Goal: Find specific page/section: Find specific page/section

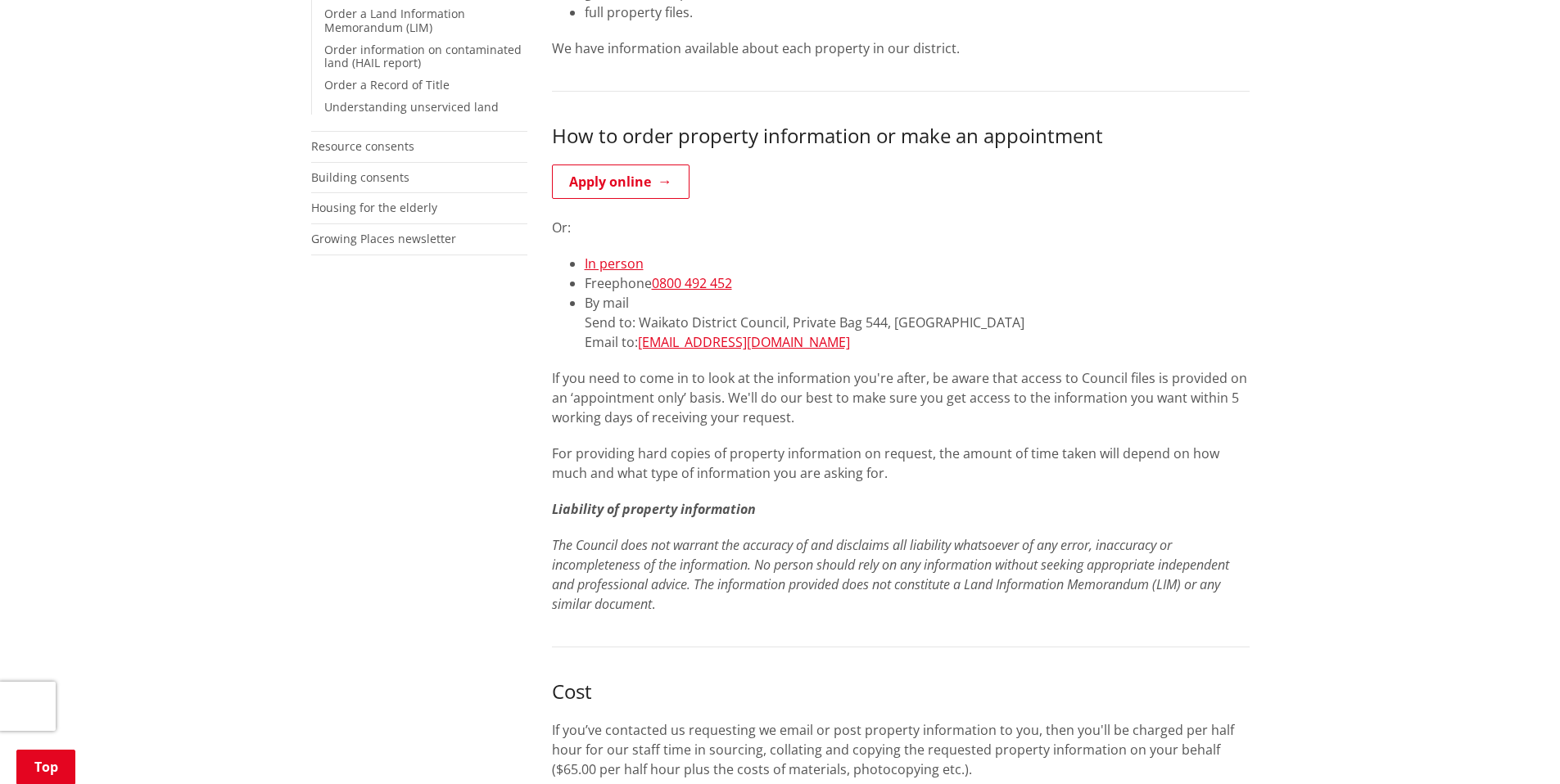
scroll to position [550, 0]
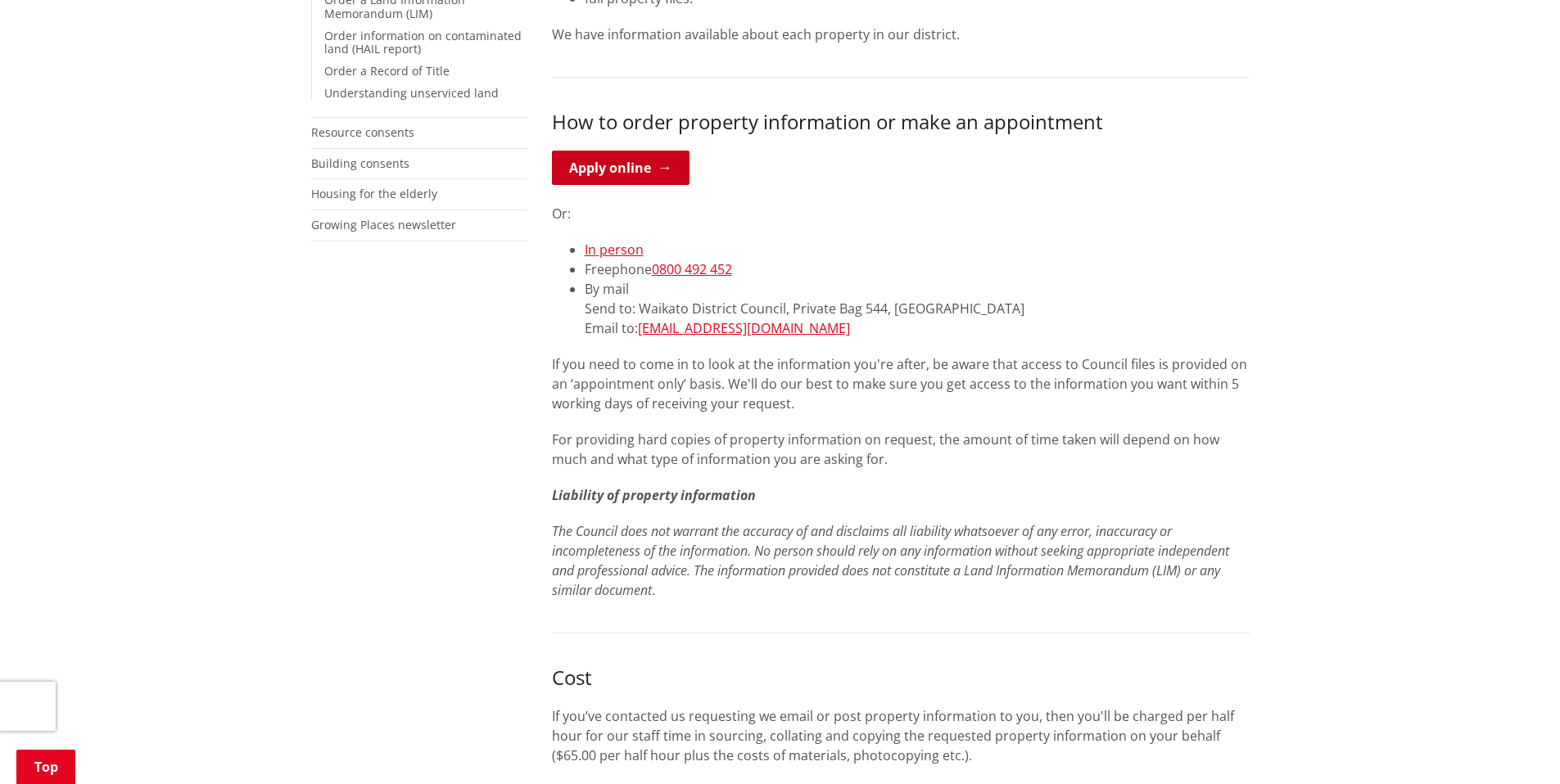
click at [652, 163] on link "Apply online" at bounding box center [620, 167] width 138 height 34
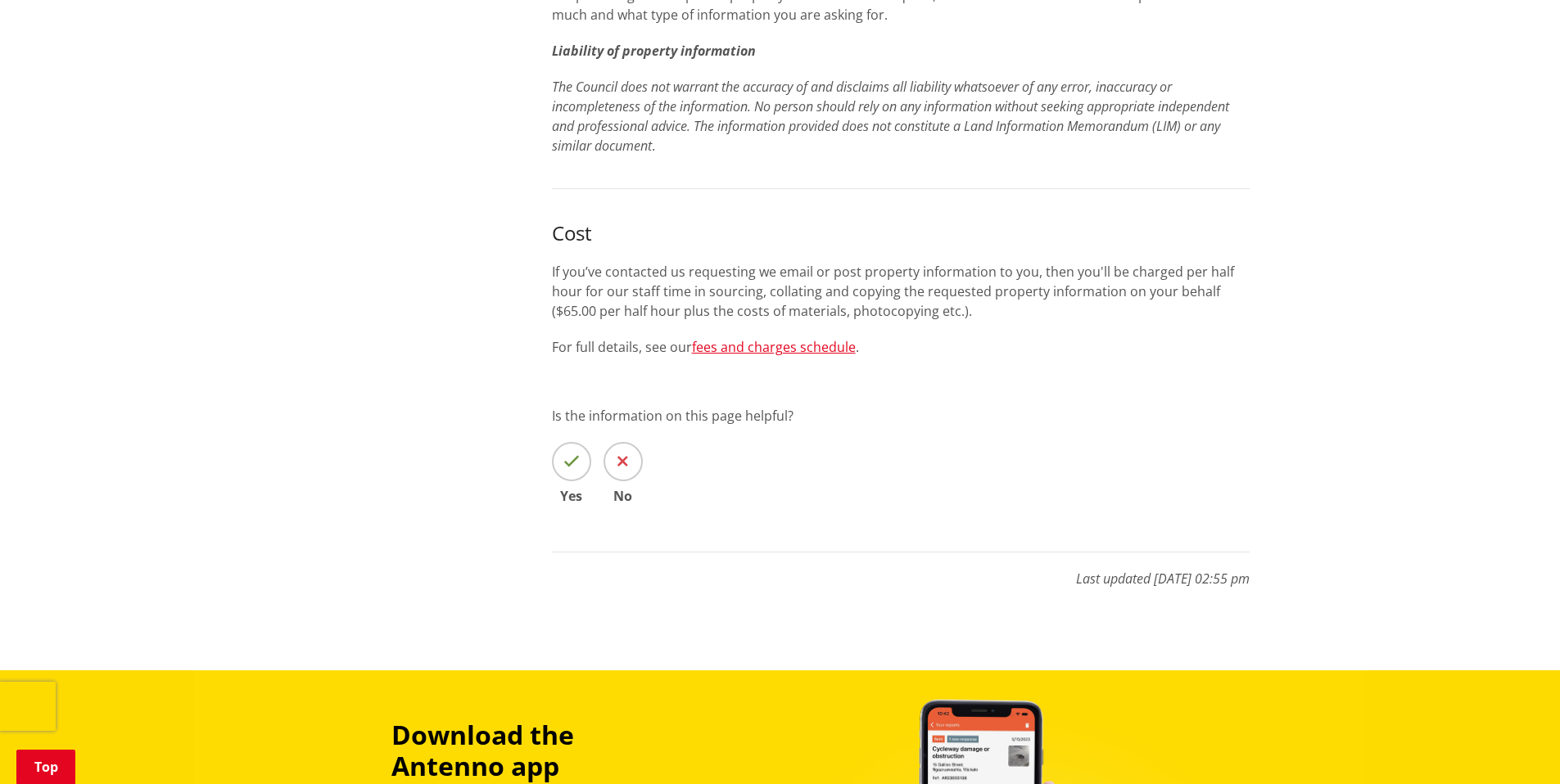
scroll to position [1078, 0]
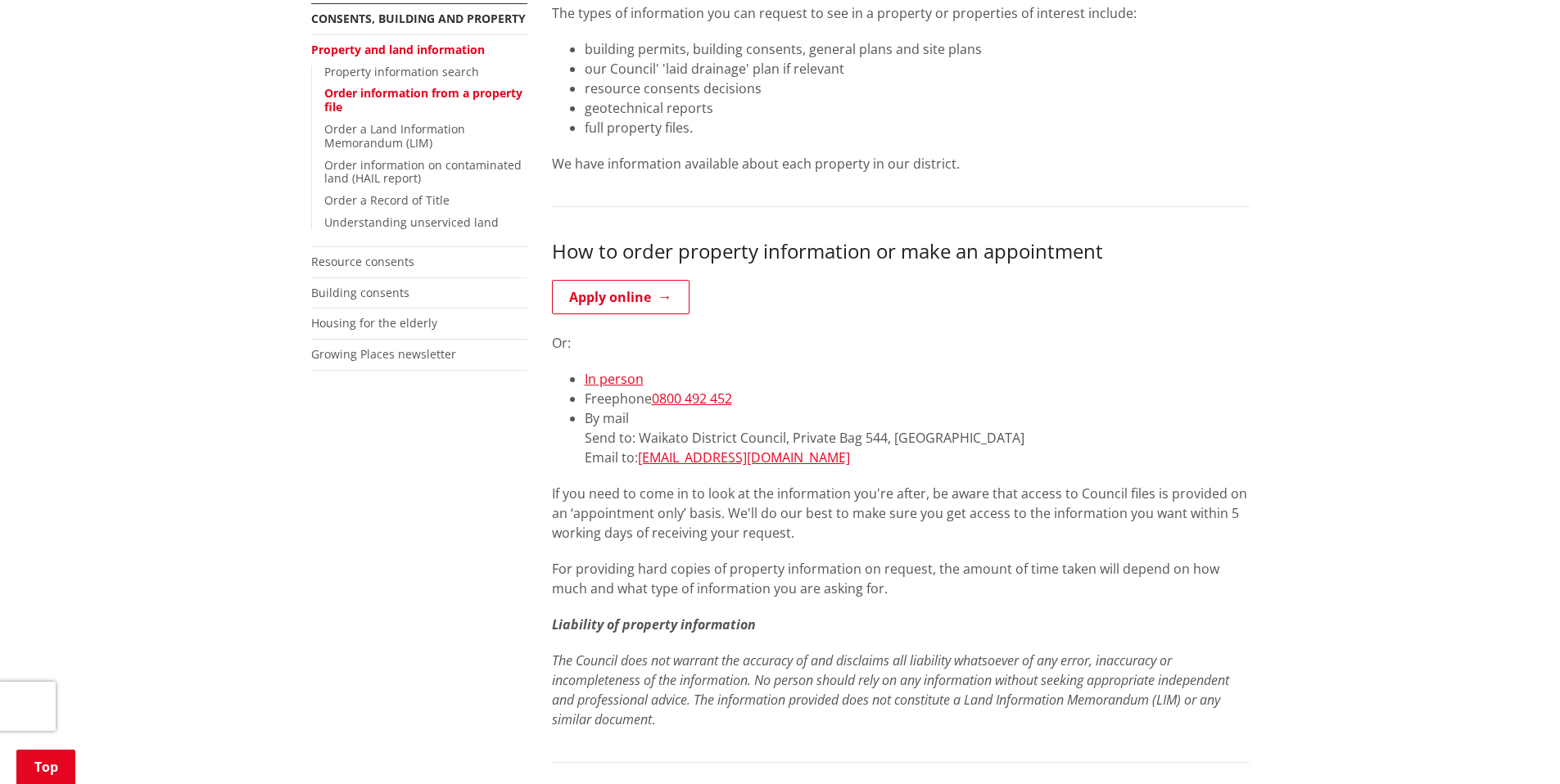
scroll to position [189, 0]
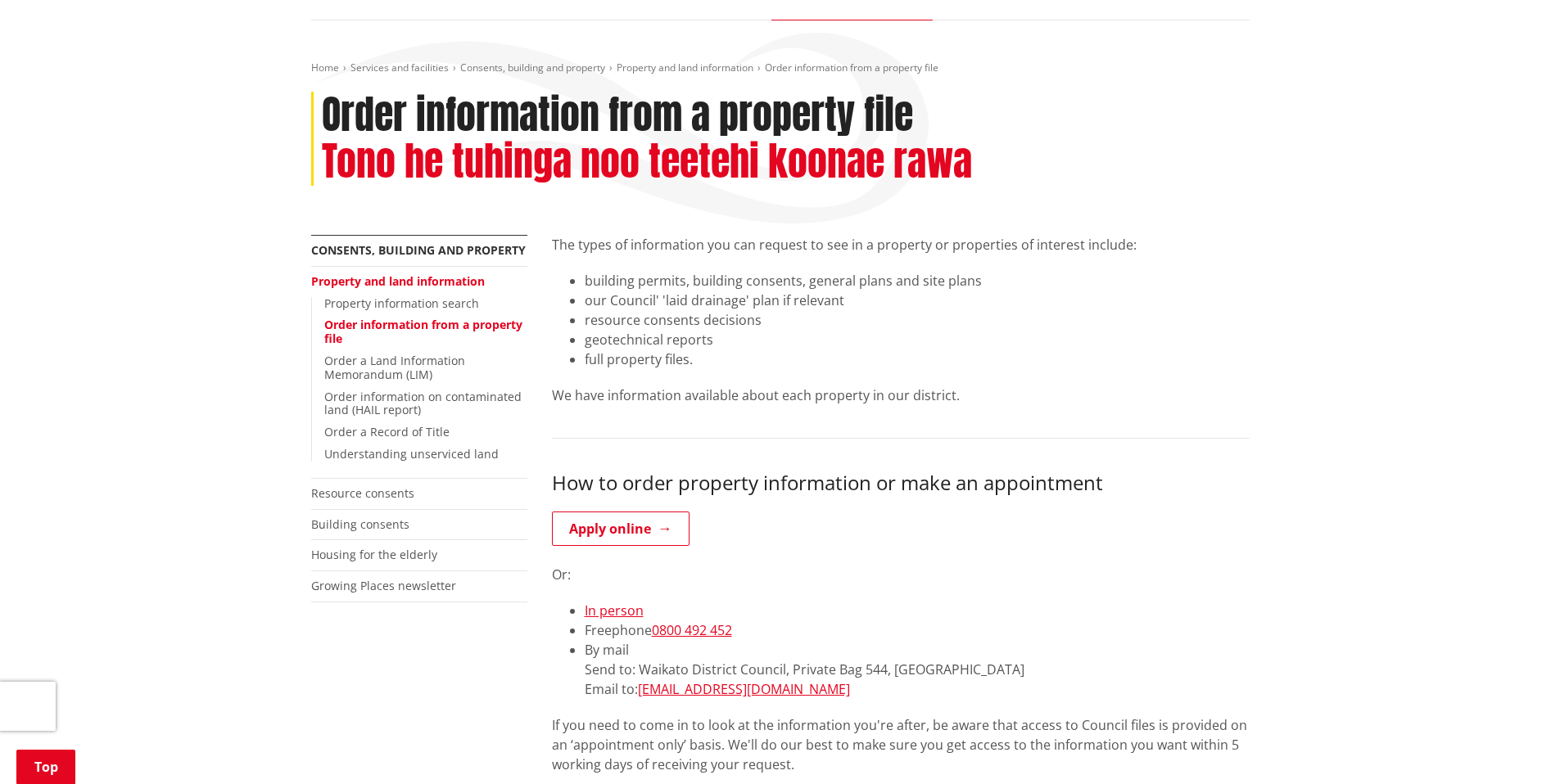
click at [453, 282] on link "Property and land information" at bounding box center [398, 281] width 174 height 16
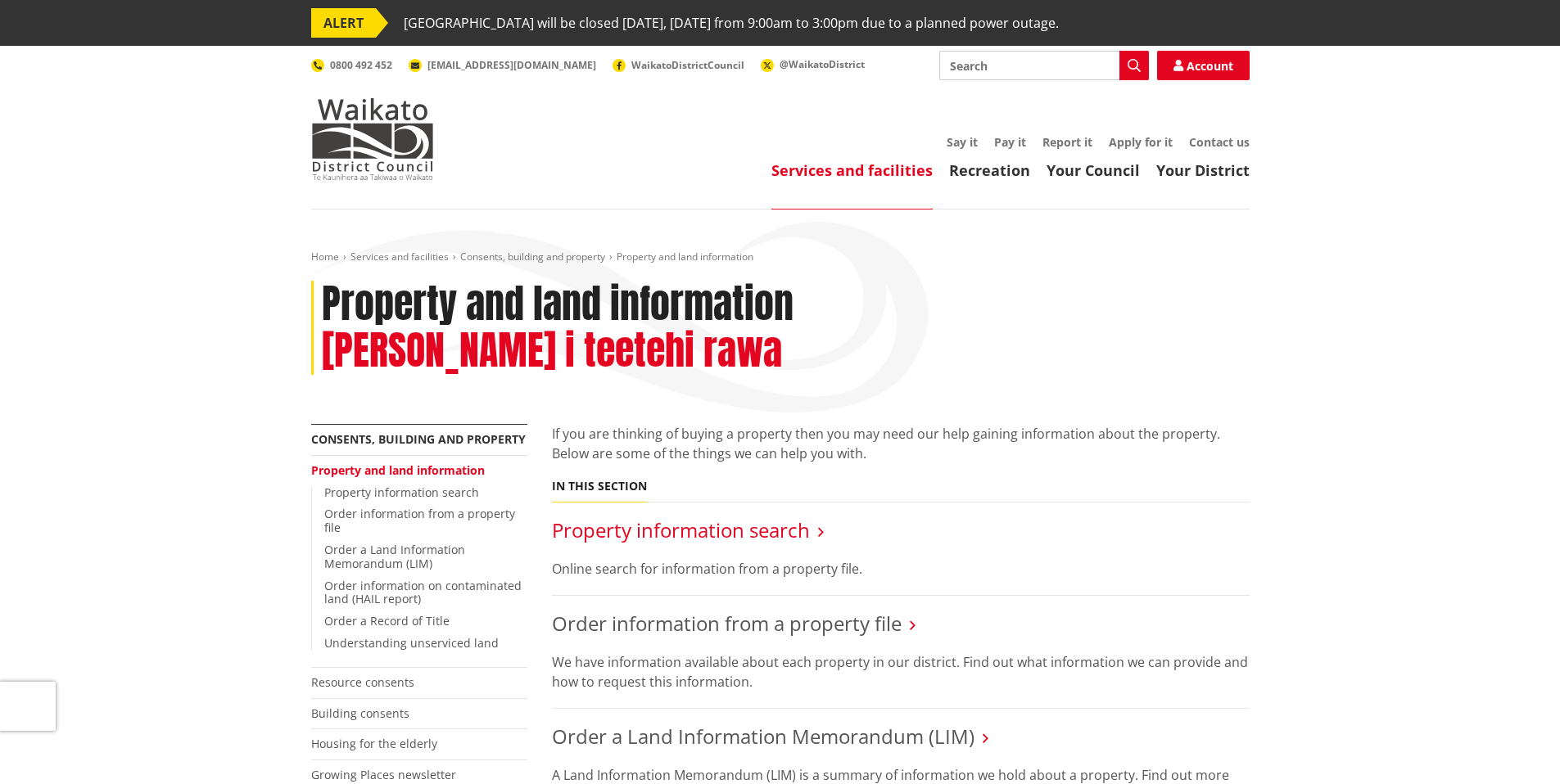
click at [734, 516] on link "Property information search" at bounding box center [680, 529] width 258 height 27
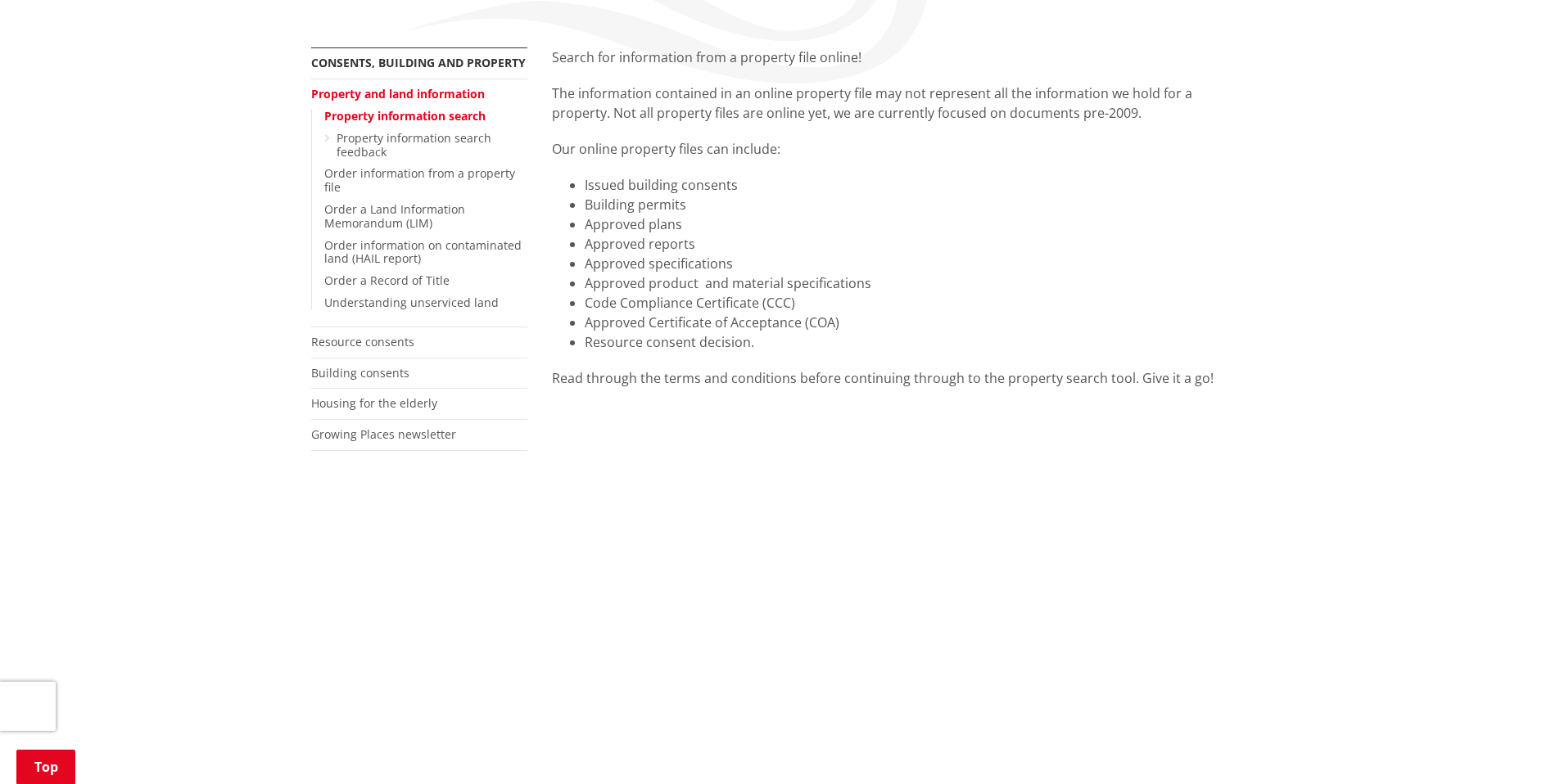
scroll to position [322, 0]
